Goal: Information Seeking & Learning: Learn about a topic

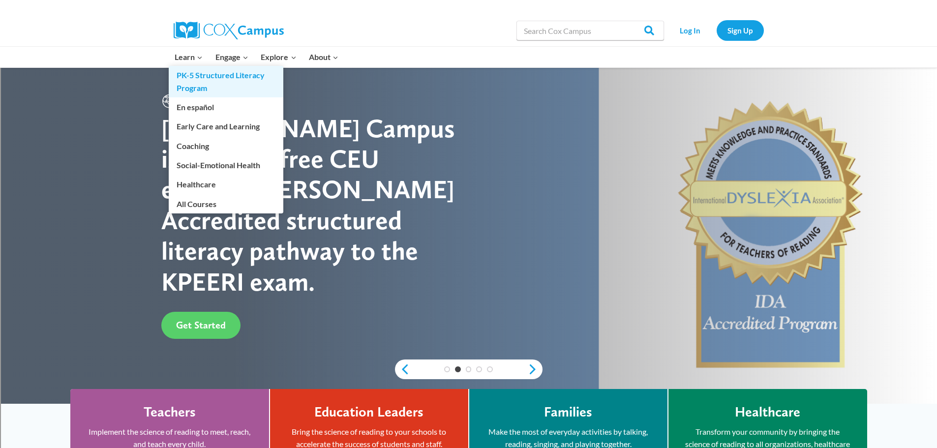
click at [186, 75] on link "PK-5 Structured Literacy Program" at bounding box center [226, 81] width 115 height 31
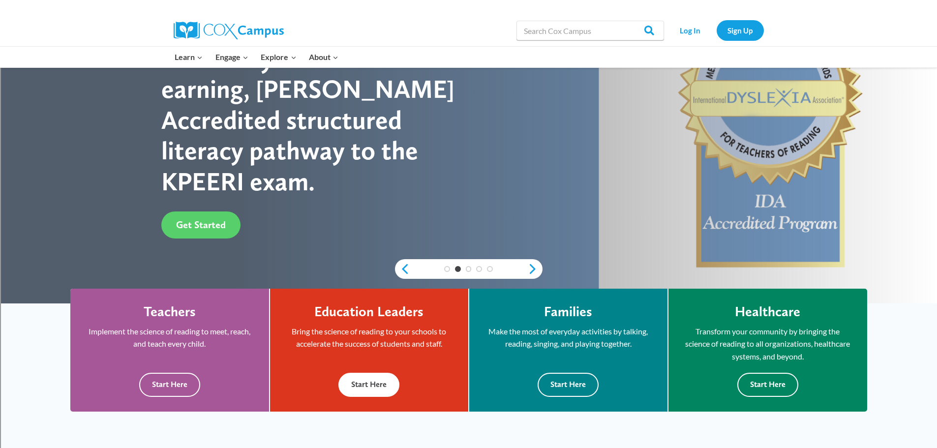
scroll to position [148, 0]
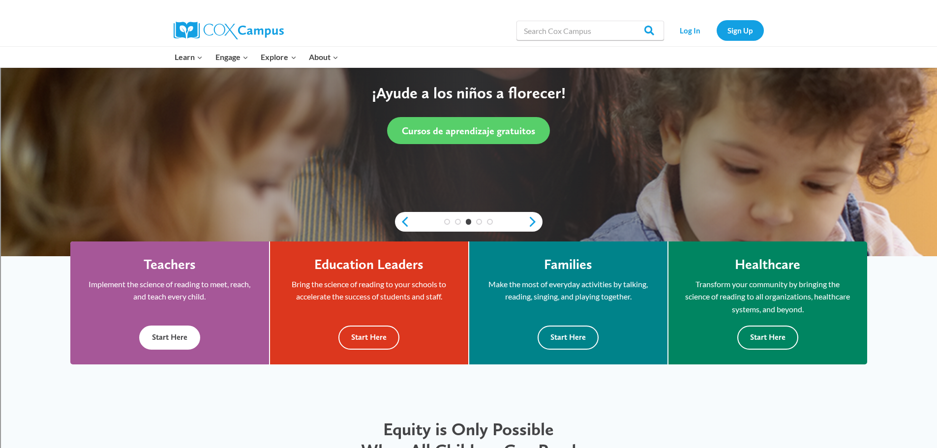
click at [168, 338] on button "Start Here" at bounding box center [169, 338] width 61 height 24
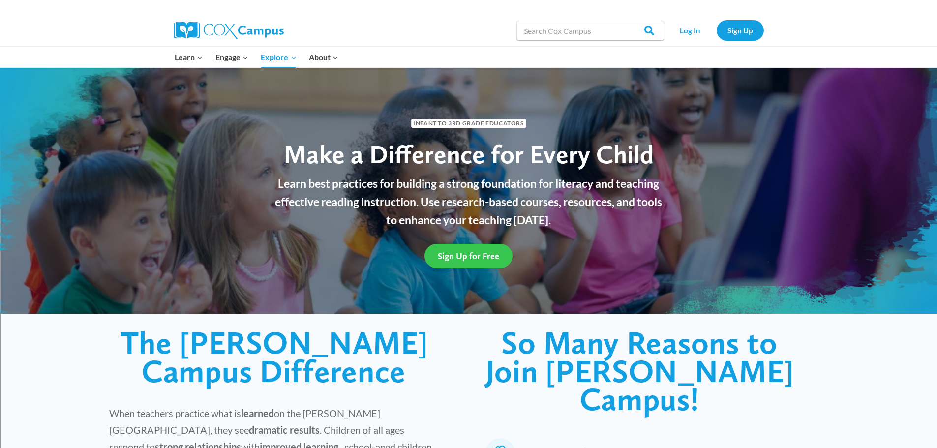
click at [467, 257] on span "Sign Up for Free" at bounding box center [469, 256] width 62 height 10
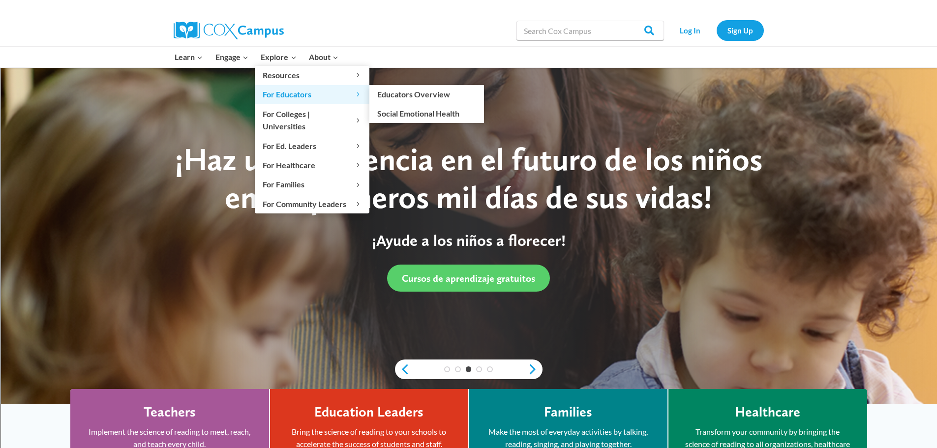
click at [289, 93] on span "For Educators Expand" at bounding box center [312, 94] width 99 height 13
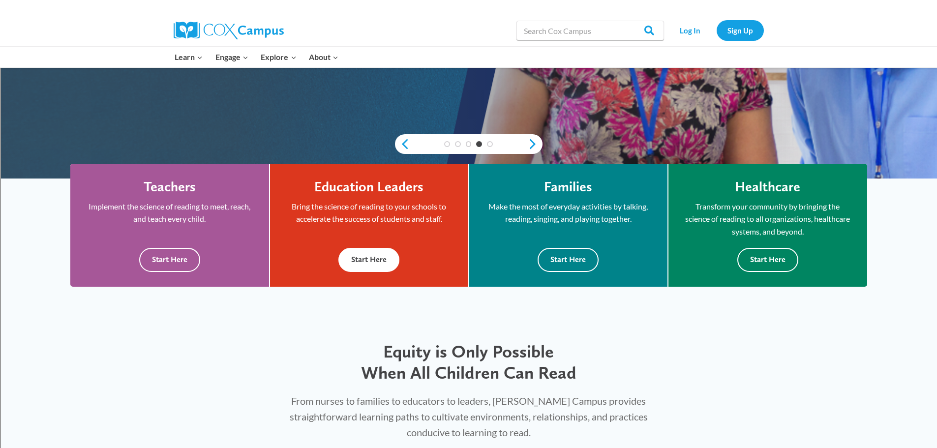
scroll to position [246, 0]
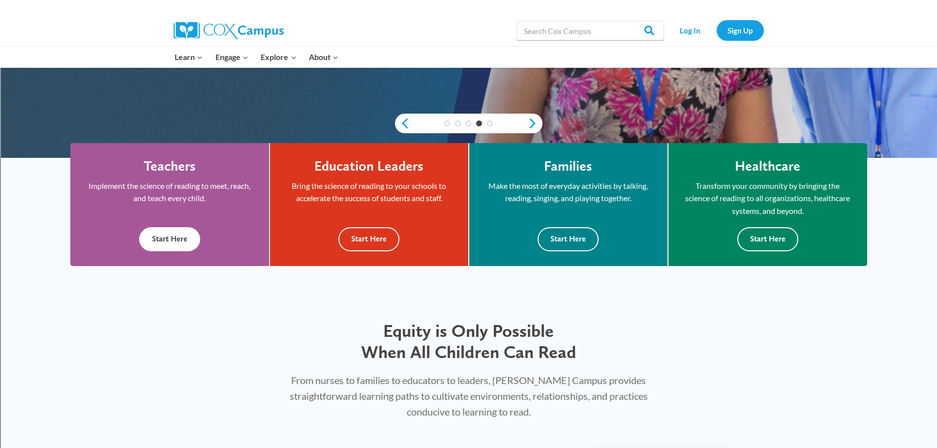
click at [171, 241] on button "Start Here" at bounding box center [169, 239] width 61 height 24
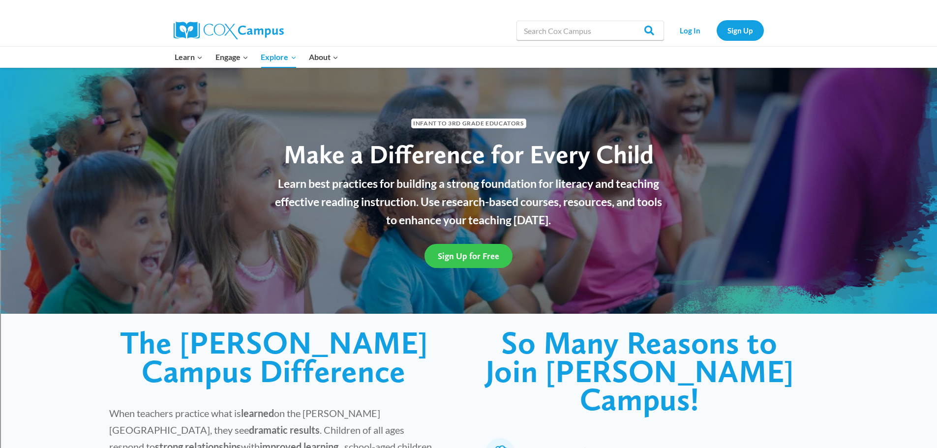
click at [461, 252] on span "Sign Up for Free" at bounding box center [469, 256] width 62 height 10
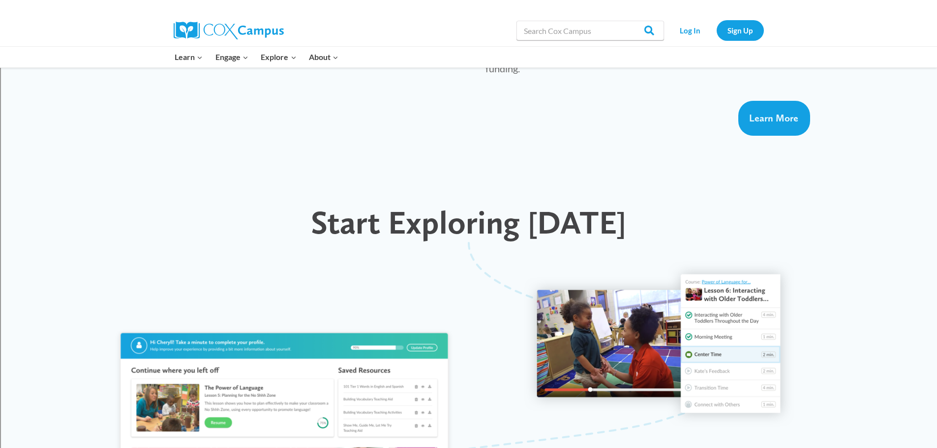
scroll to position [787, 0]
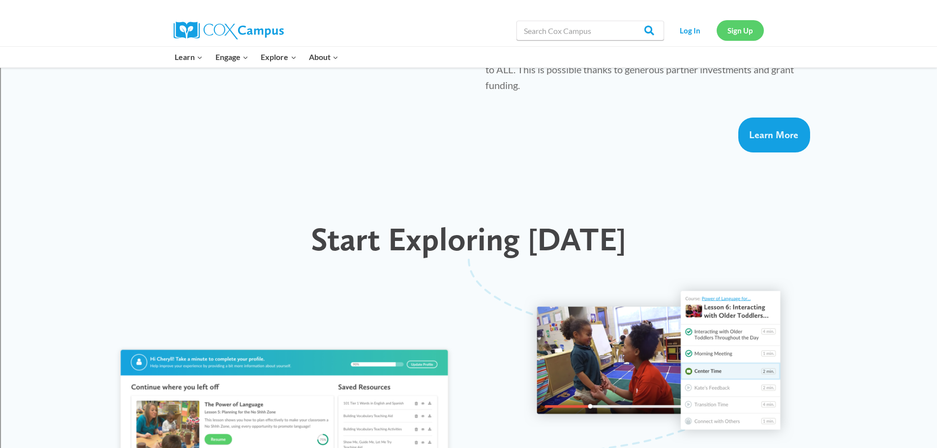
click at [742, 30] on link "Sign Up" at bounding box center [740, 30] width 47 height 20
